Goal: Task Accomplishment & Management: Use online tool/utility

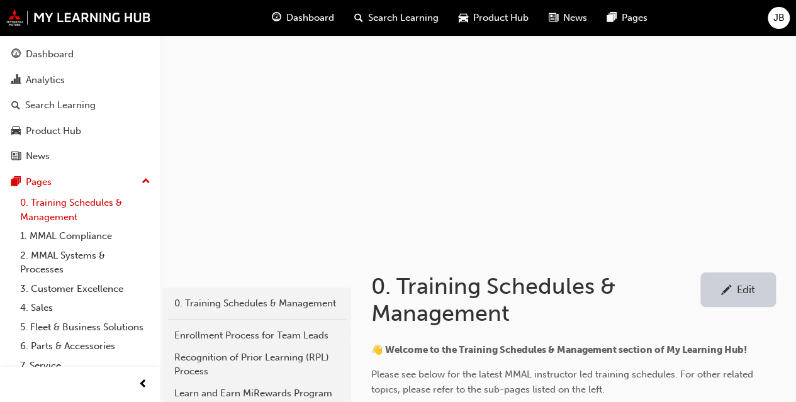
click at [64, 212] on link "0. Training Schedules & Management" at bounding box center [85, 209] width 140 height 33
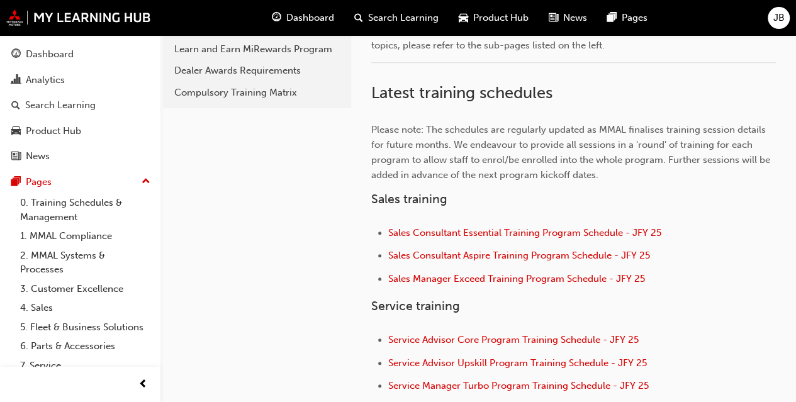
scroll to position [345, 0]
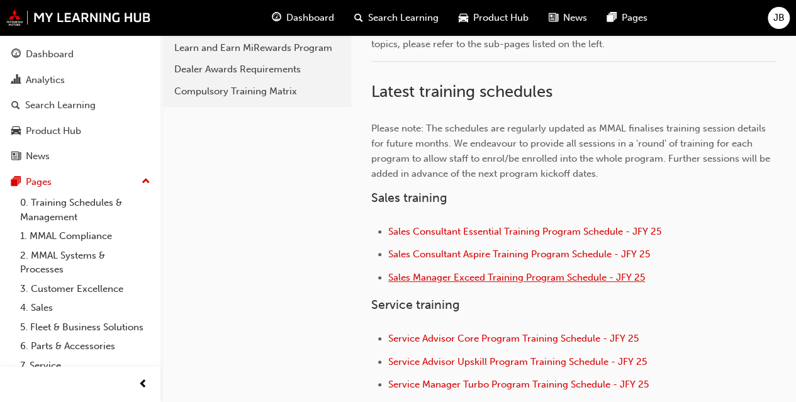
click at [456, 272] on span "Sales Manager Exceed Training Program Schedule - JFY 25" at bounding box center [516, 277] width 257 height 11
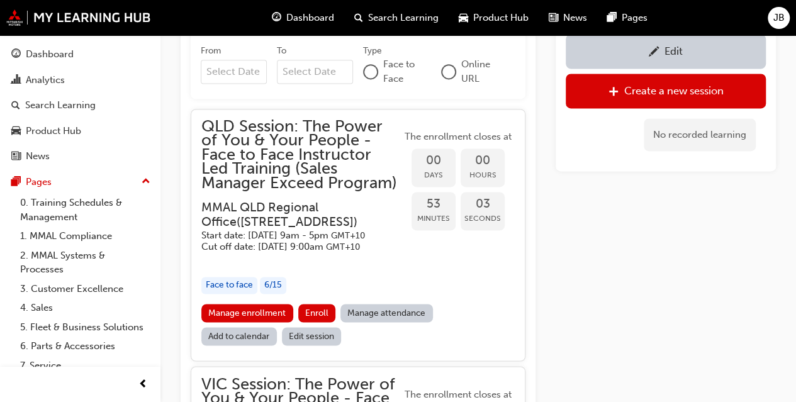
scroll to position [897, 0]
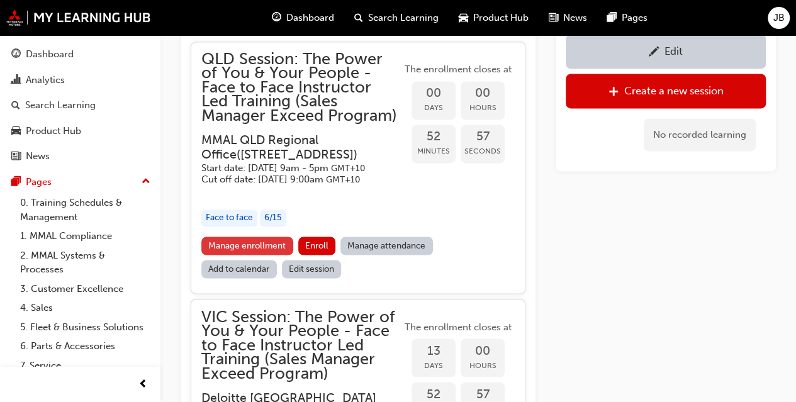
click at [240, 255] on link "Manage enrollment" at bounding box center [247, 246] width 92 height 18
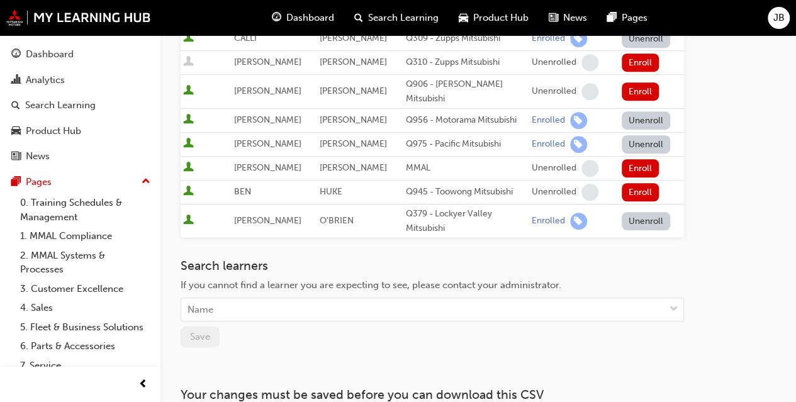
scroll to position [383, 0]
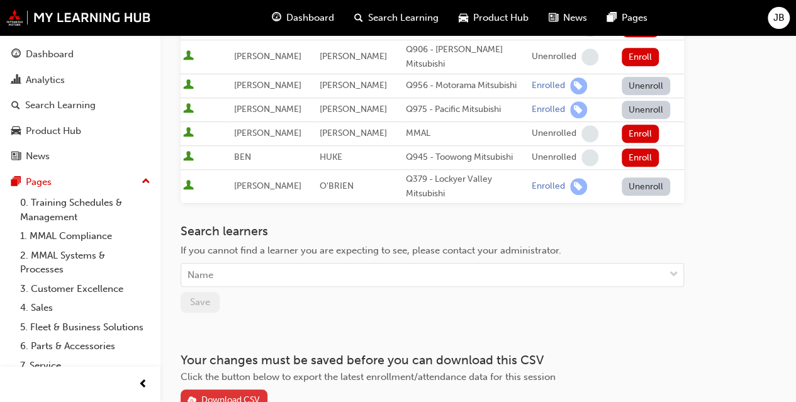
click at [250, 395] on div "Download CSV" at bounding box center [230, 400] width 59 height 11
